Goal: Information Seeking & Learning: Learn about a topic

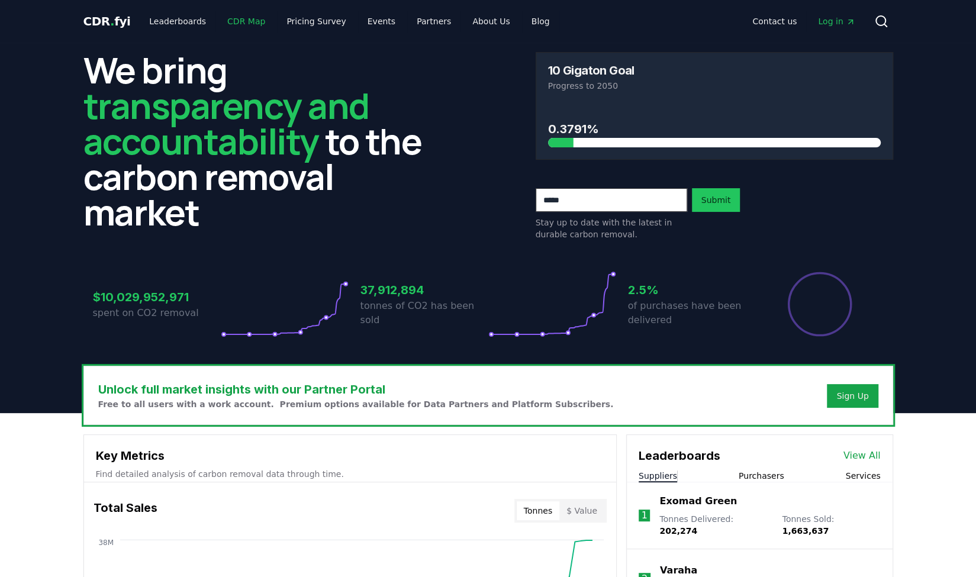
click at [239, 24] on link "CDR Map" at bounding box center [246, 21] width 57 height 21
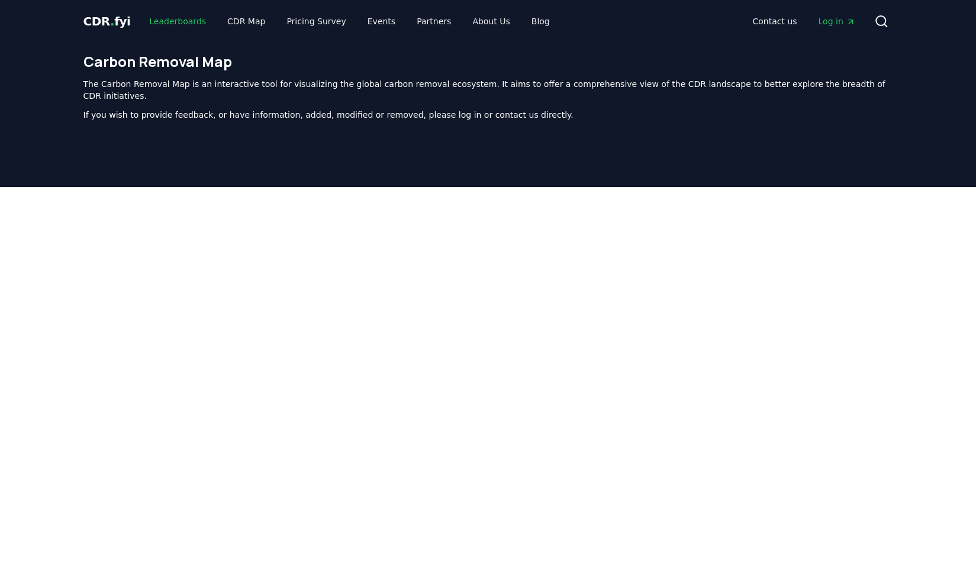
click at [178, 12] on link "Leaderboards" at bounding box center [178, 21] width 76 height 21
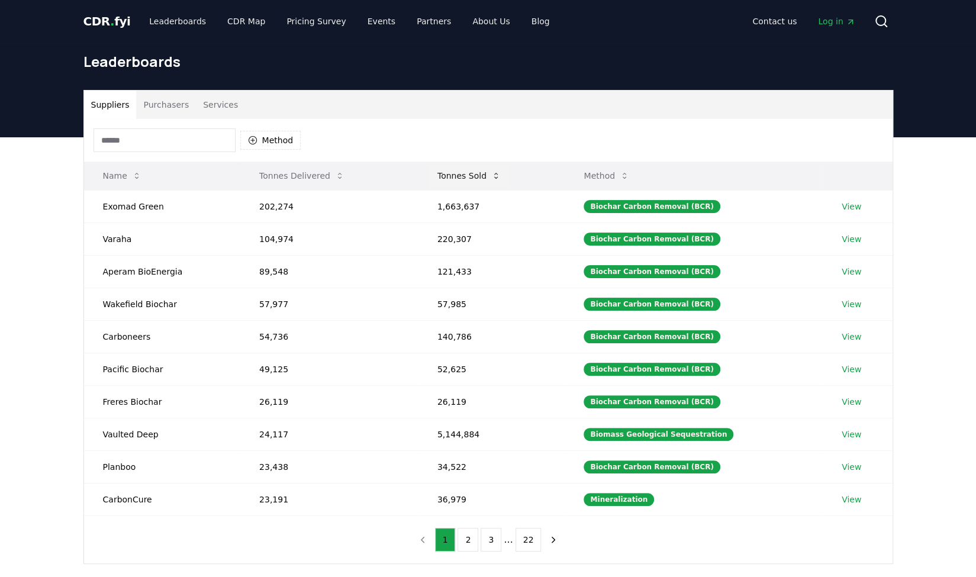
click at [495, 176] on icon at bounding box center [495, 175] width 9 height 9
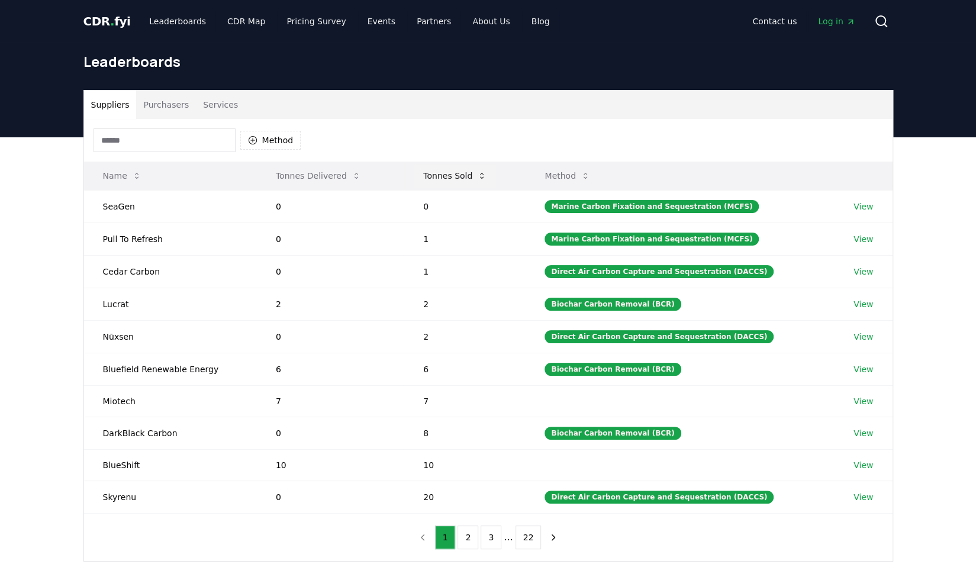
click at [495, 176] on button "Tonnes Sold" at bounding box center [455, 176] width 82 height 24
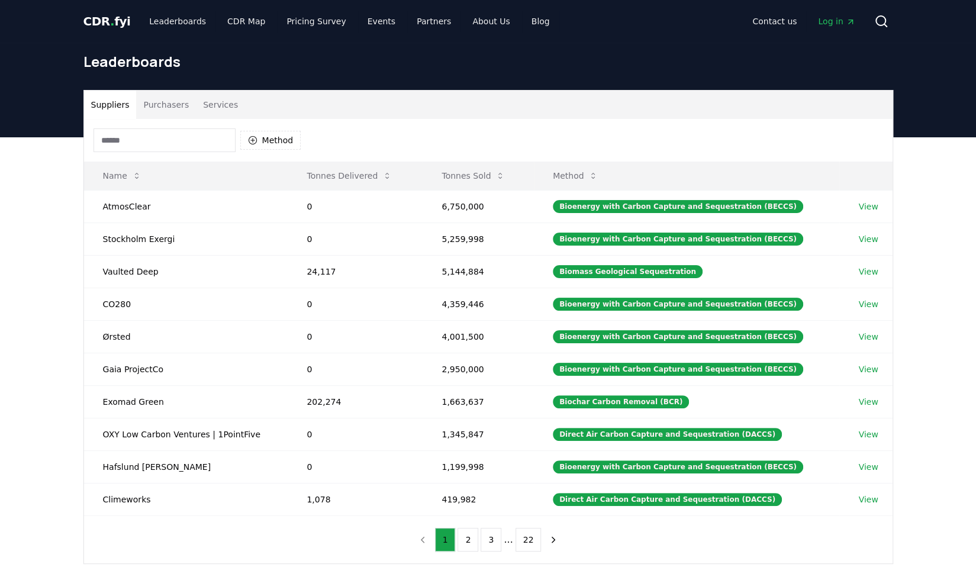
click at [110, 17] on span "CDR . fyi" at bounding box center [106, 21] width 47 height 14
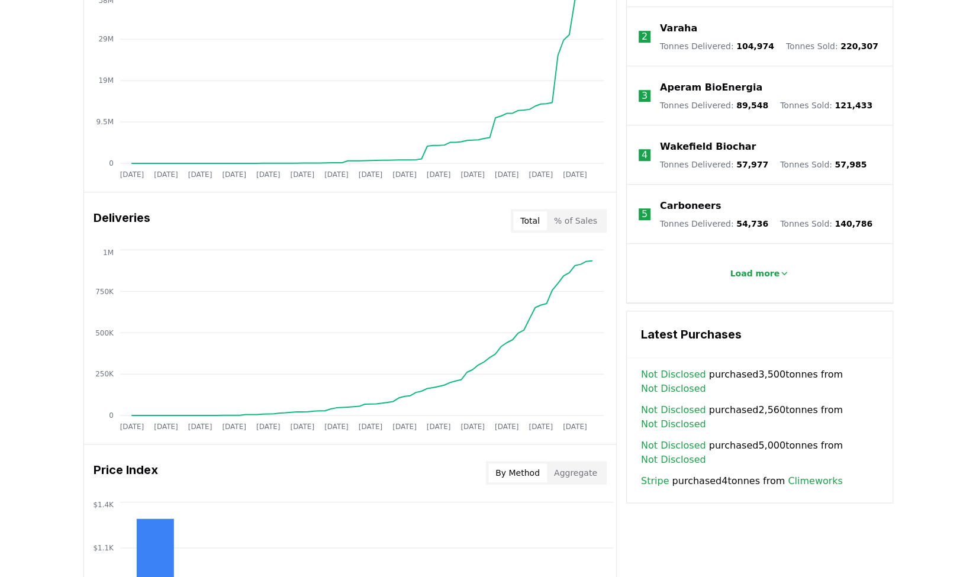
scroll to position [542, 0]
click at [578, 221] on button "% of Sales" at bounding box center [575, 220] width 57 height 19
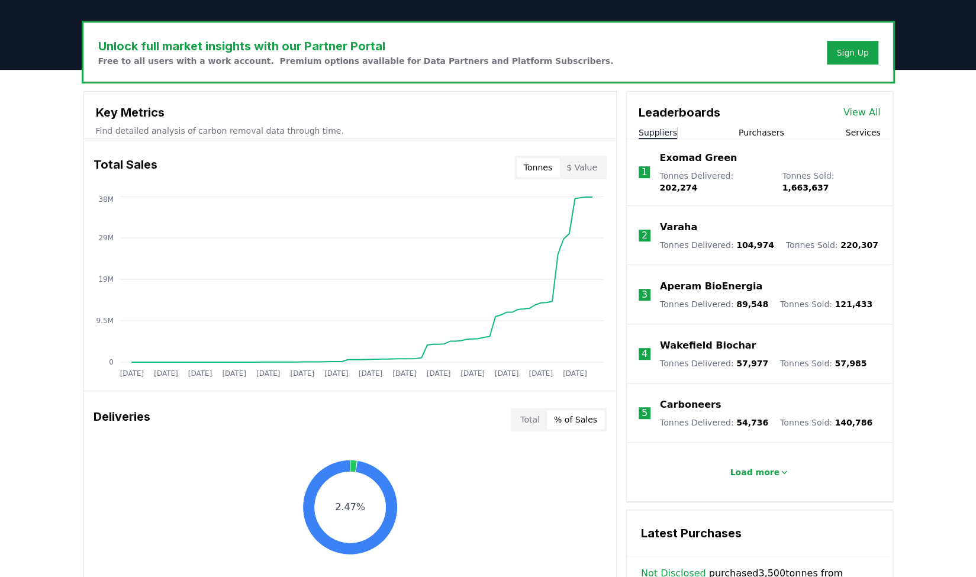
scroll to position [335, 0]
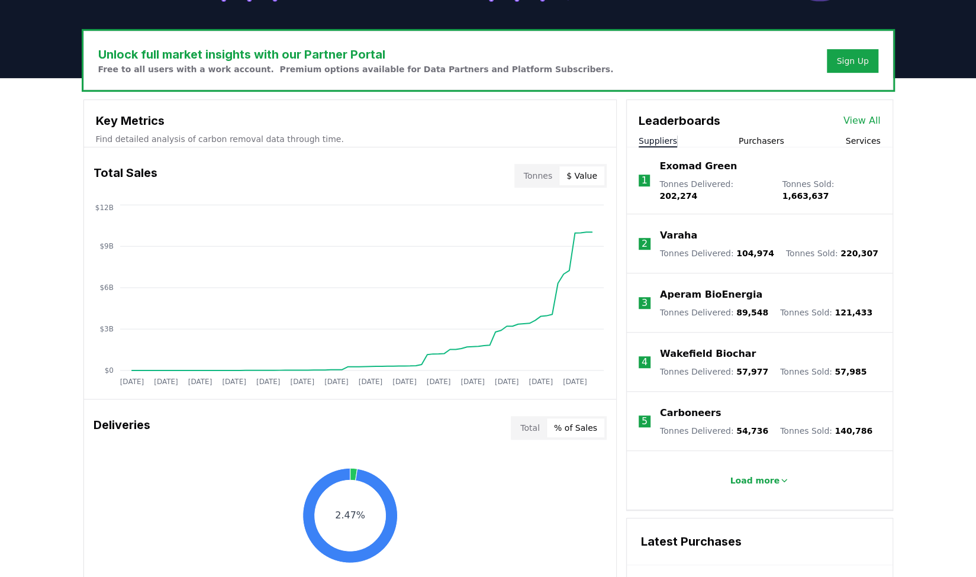
click at [590, 180] on button "$ Value" at bounding box center [581, 175] width 45 height 19
click at [557, 181] on button "Tonnes" at bounding box center [538, 175] width 43 height 19
click at [594, 179] on button "$ Value" at bounding box center [581, 175] width 45 height 19
click at [559, 176] on button "Tonnes" at bounding box center [538, 175] width 43 height 19
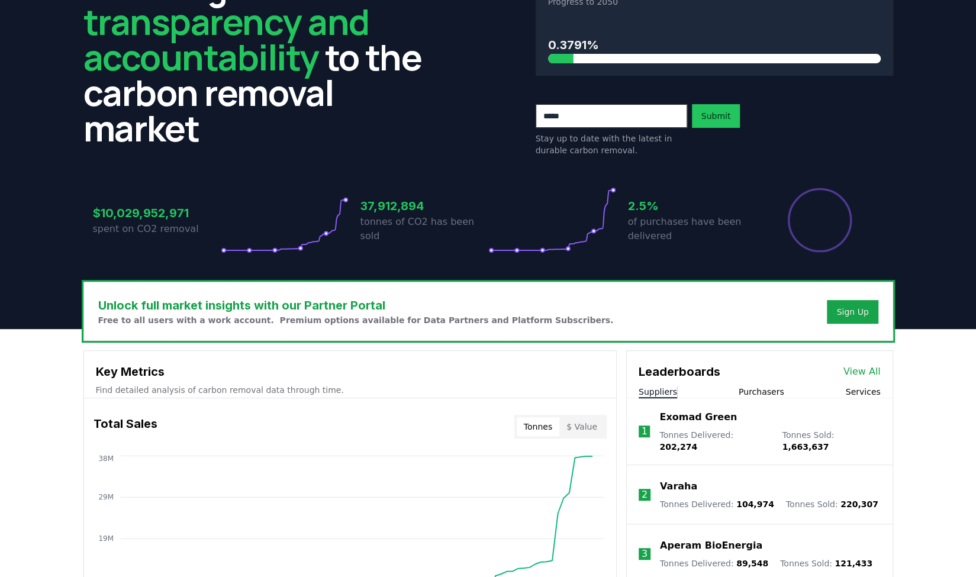
scroll to position [0, 0]
